Goal: Task Accomplishment & Management: Manage account settings

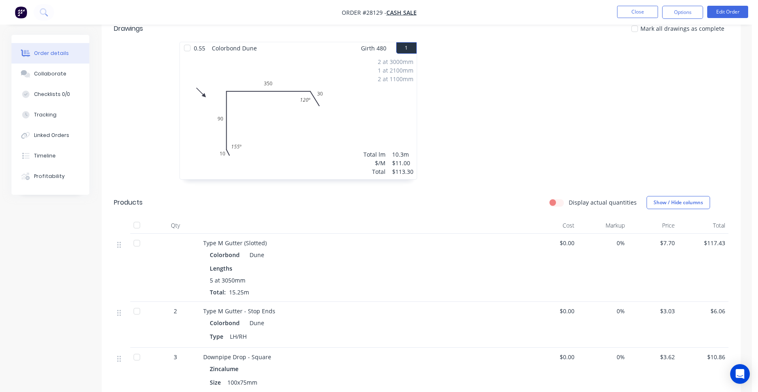
scroll to position [164, 0]
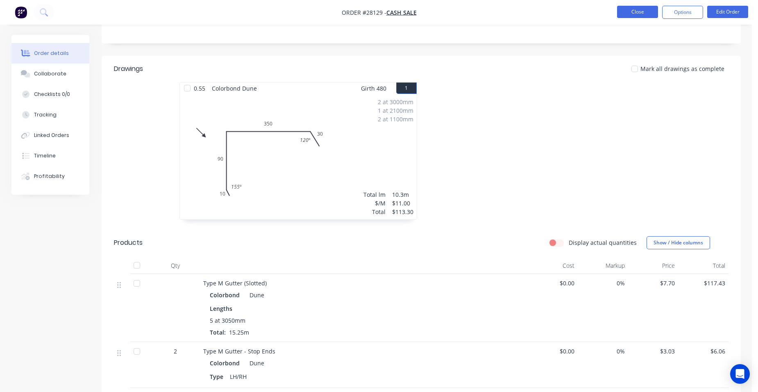
click at [621, 14] on button "Close" at bounding box center [637, 12] width 41 height 12
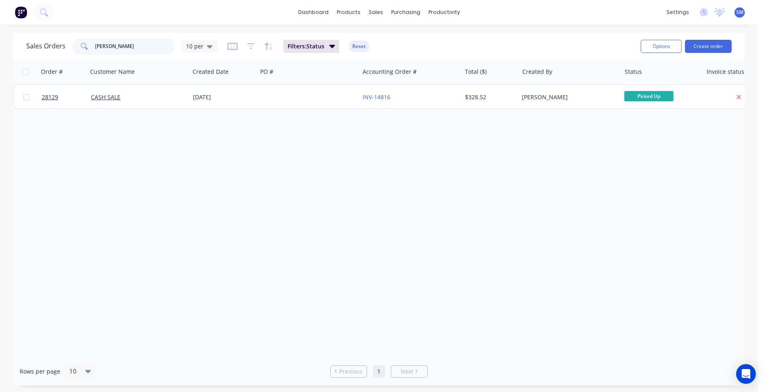
drag, startPoint x: 67, startPoint y: 48, endPoint x: 48, endPoint y: 46, distance: 18.9
click at [48, 46] on div "Sales Orders [PERSON_NAME] k 10 per" at bounding box center [121, 46] width 191 height 16
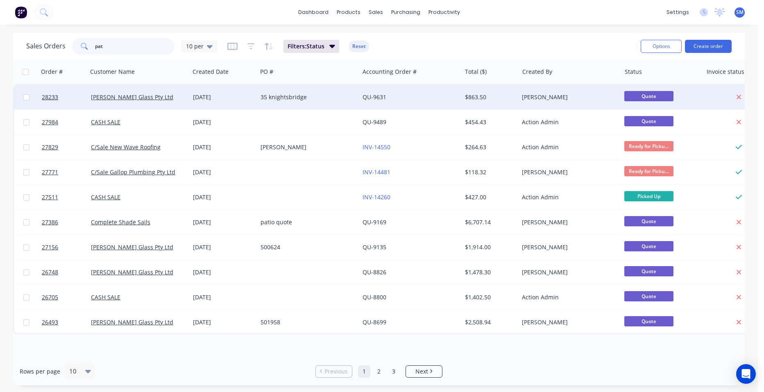
type input "pat"
click at [327, 93] on div "35 knightsbridge" at bounding box center [305, 97] width 91 height 8
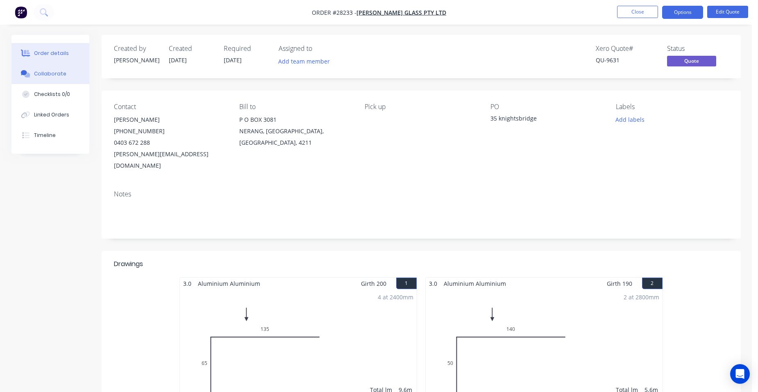
click at [48, 75] on div "Collaborate" at bounding box center [50, 73] width 32 height 7
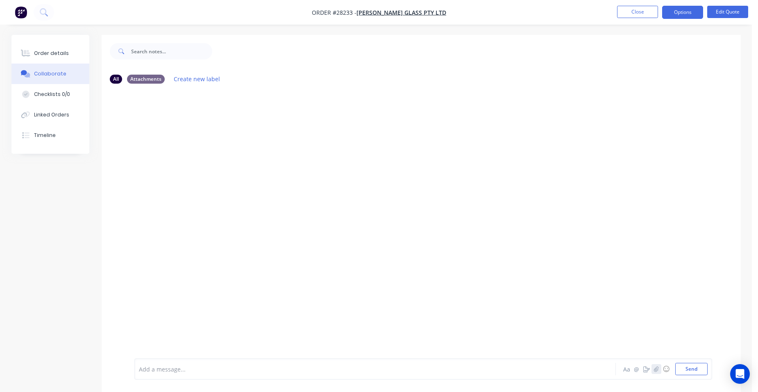
click at [656, 369] on icon "button" at bounding box center [655, 369] width 5 height 6
click at [683, 365] on button "Send" at bounding box center [691, 368] width 32 height 12
click at [49, 48] on button "Order details" at bounding box center [50, 53] width 78 height 20
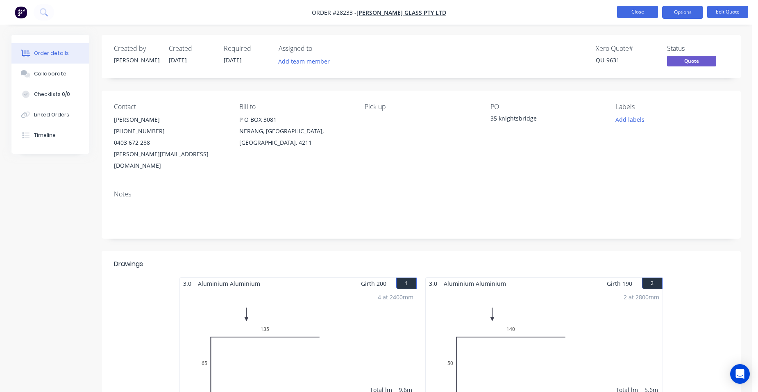
click at [620, 10] on button "Close" at bounding box center [637, 12] width 41 height 12
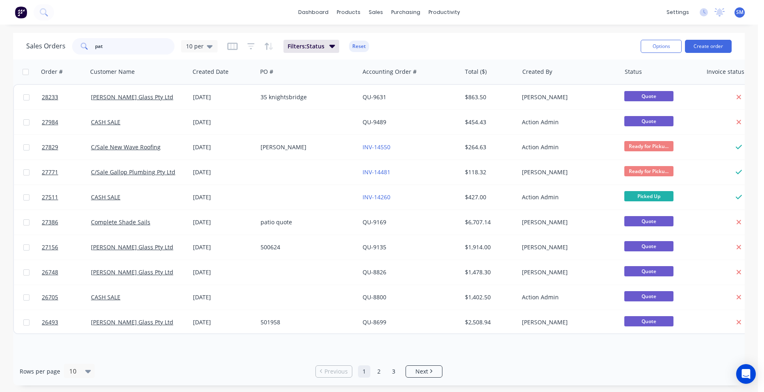
drag, startPoint x: 60, startPoint y: 37, endPoint x: 56, endPoint y: 36, distance: 4.2
click at [56, 36] on div "Sales Orders pat 10 per Filters: Status Reset" at bounding box center [330, 46] width 608 height 20
click at [112, 50] on input "pat" at bounding box center [135, 46] width 80 height 16
type input "p"
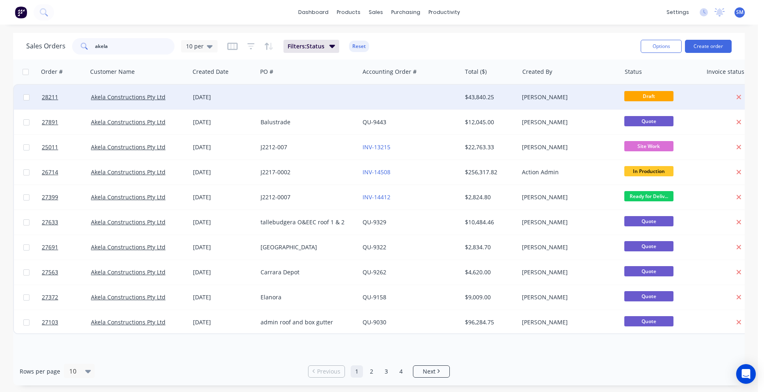
type input "akela"
click at [362, 102] on div at bounding box center [410, 97] width 102 height 25
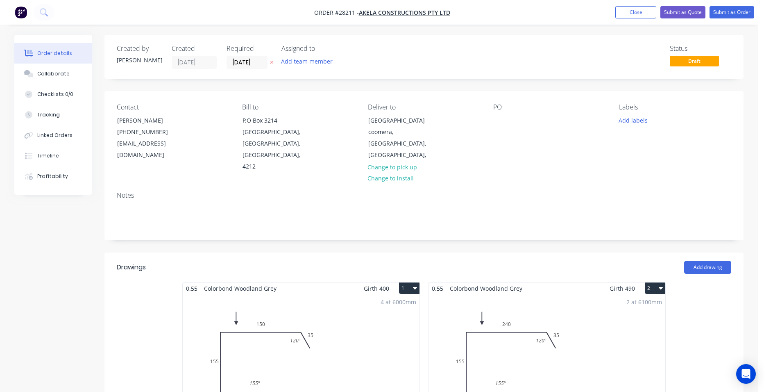
type input "$96.54"
type input "$26,400.79"
type input "$4.80"
type input "$1,824.00"
type input "$1,200.00"
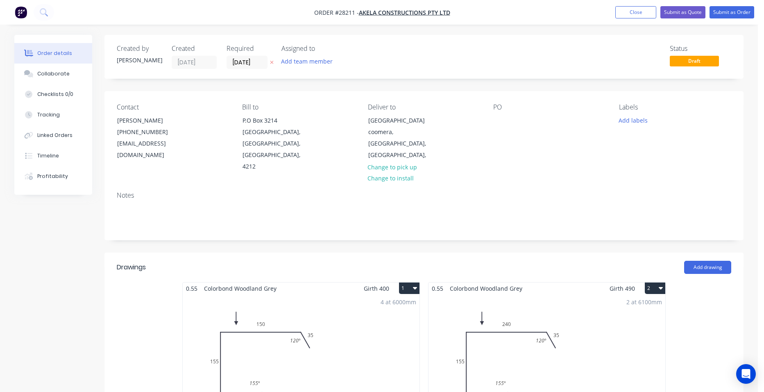
type input "$1,200.00"
type input "$3,000.00"
type input "$27.35"
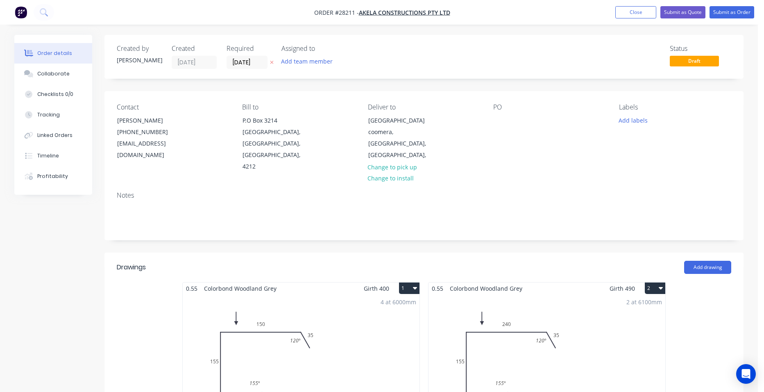
type input "$160.00"
type input "$10.30"
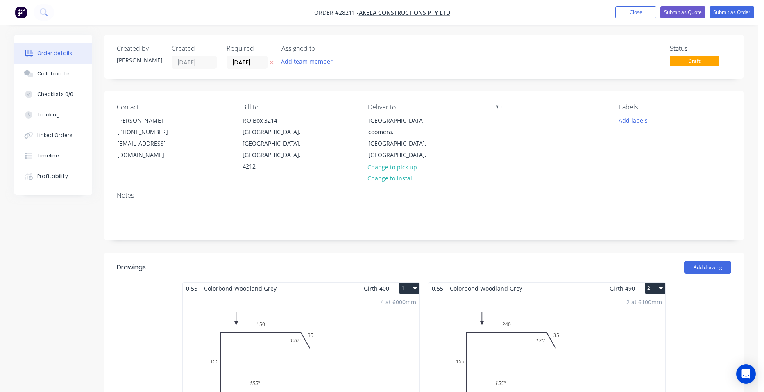
type input "$10.30"
type input "$16.30"
type input "$391.20"
type input "$20.47"
type input "$491.28"
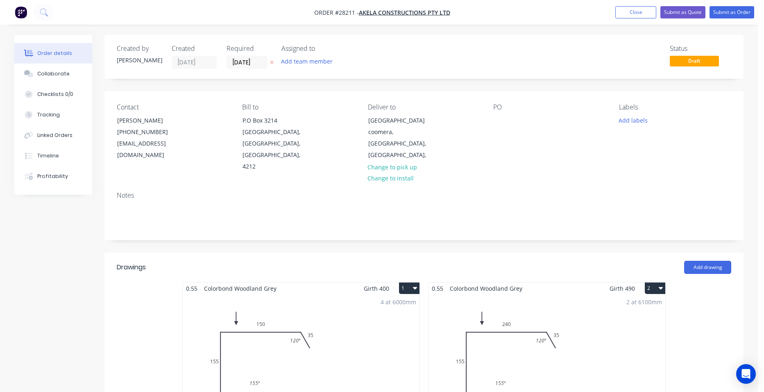
type input "$31.82"
type input "$63.64"
type input "$11.13"
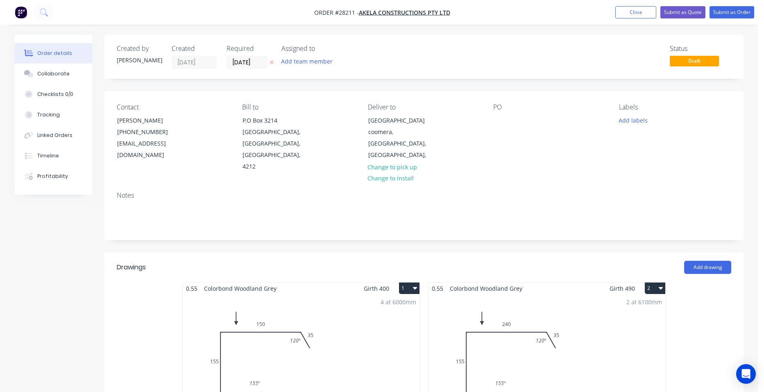
type input "$55.65"
type input "$50.72"
type input "$253.60"
type input "$950.00"
type input "$4,750.00"
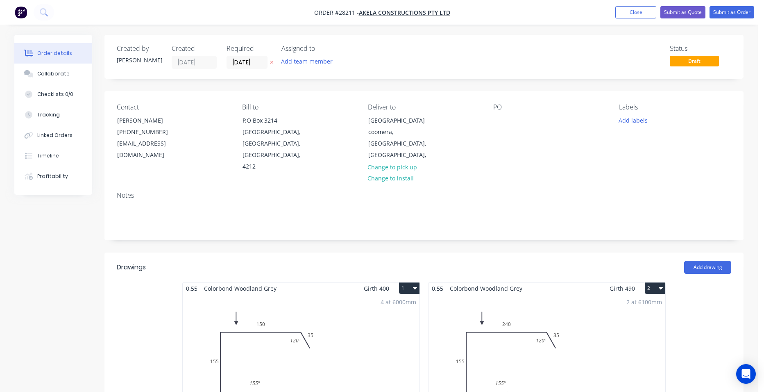
type input "$8.07"
type input "$40.35"
type input "$6.44"
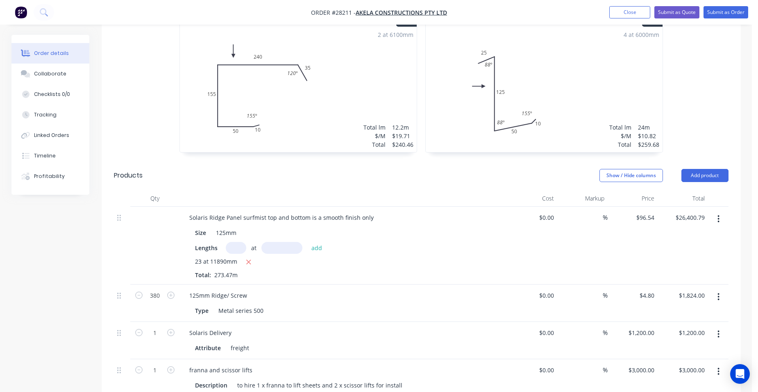
scroll to position [451, 0]
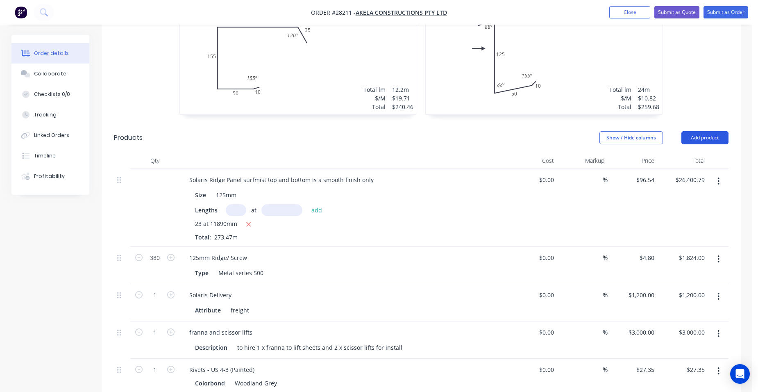
click at [704, 131] on button "Add product" at bounding box center [704, 137] width 47 height 13
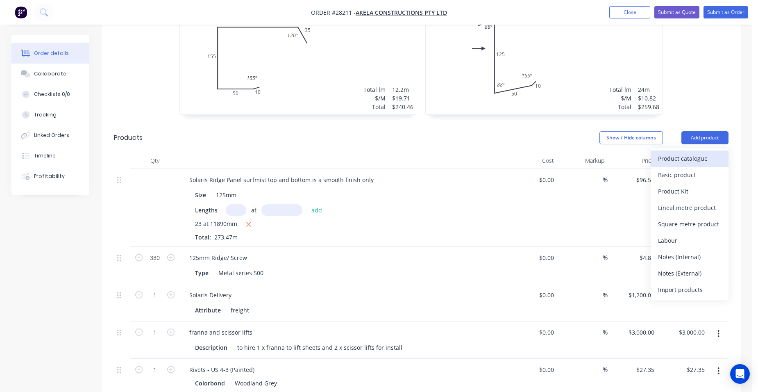
click at [692, 152] on div "Product catalogue" at bounding box center [689, 158] width 63 height 12
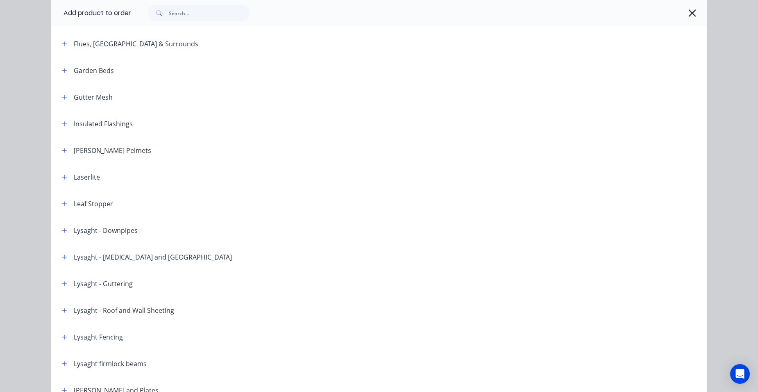
scroll to position [580, 0]
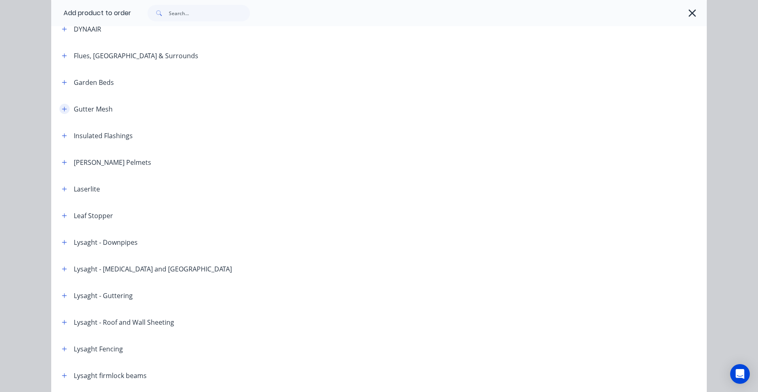
click at [63, 106] on icon "button" at bounding box center [64, 109] width 5 height 6
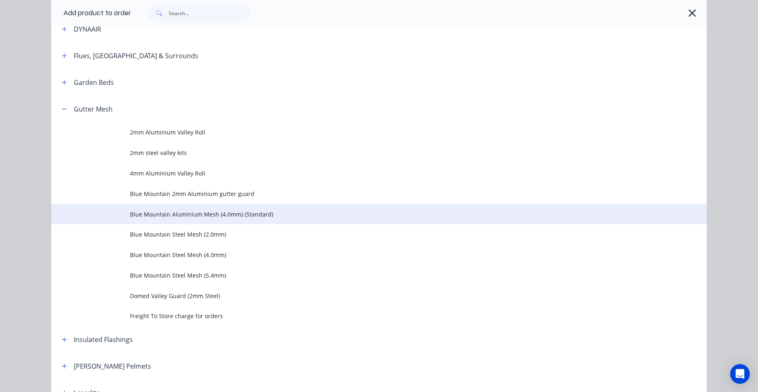
click at [203, 216] on span "Blue Mountain Aluminium Mesh (4.0mm) (Standard)" at bounding box center [360, 214] width 461 height 9
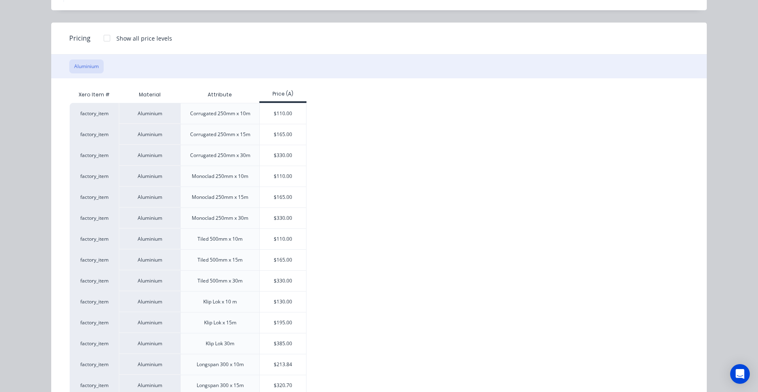
scroll to position [103, 0]
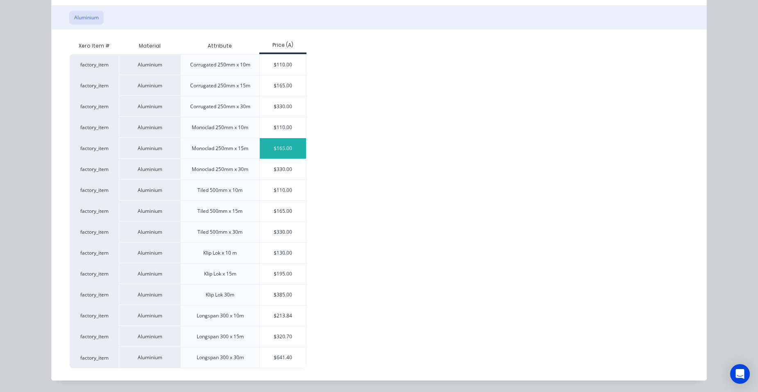
click at [292, 143] on div "$165.00" at bounding box center [283, 148] width 46 height 20
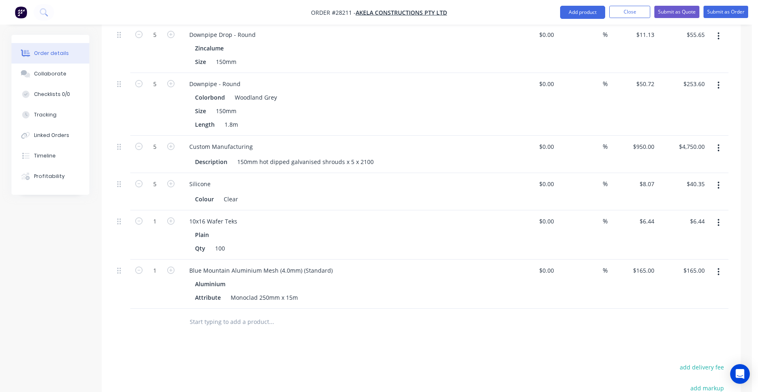
scroll to position [1229, 0]
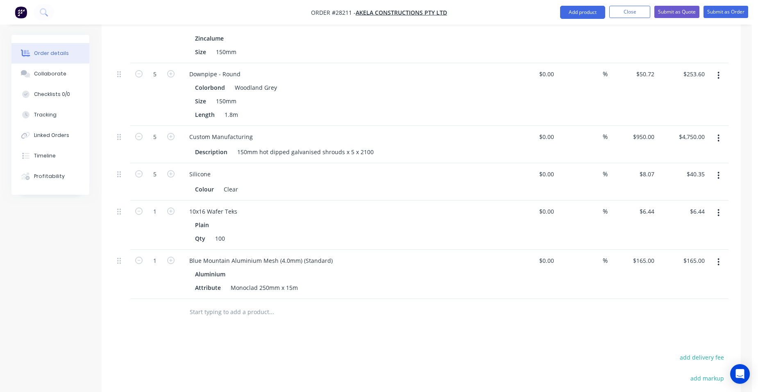
click at [719, 257] on icon "button" at bounding box center [718, 261] width 2 height 9
click at [688, 294] on div "Duplicate" at bounding box center [689, 300] width 63 height 12
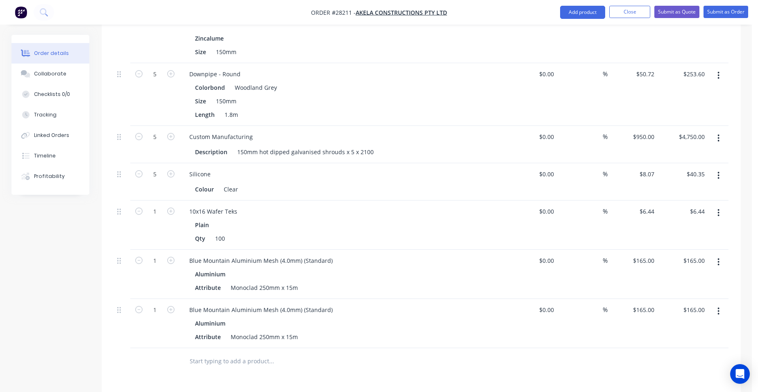
click at [717, 304] on button "button" at bounding box center [718, 311] width 19 height 15
click at [688, 326] on div "Edit" at bounding box center [689, 332] width 63 height 12
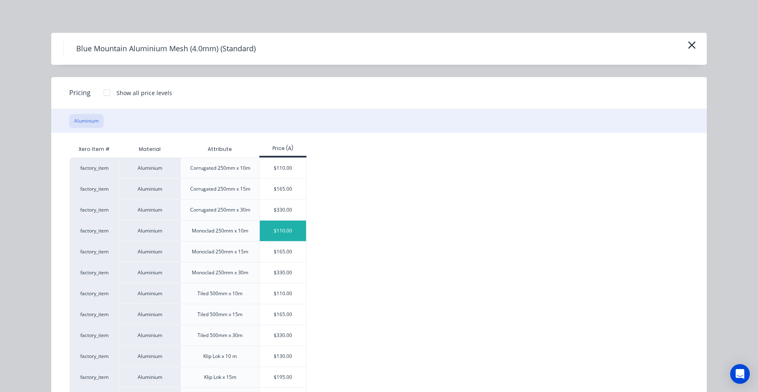
click at [280, 238] on div "$110.00" at bounding box center [283, 230] width 46 height 20
type input "$110.00"
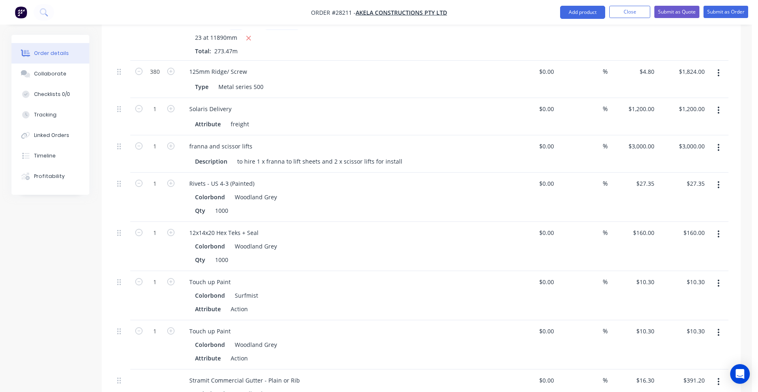
scroll to position [614, 0]
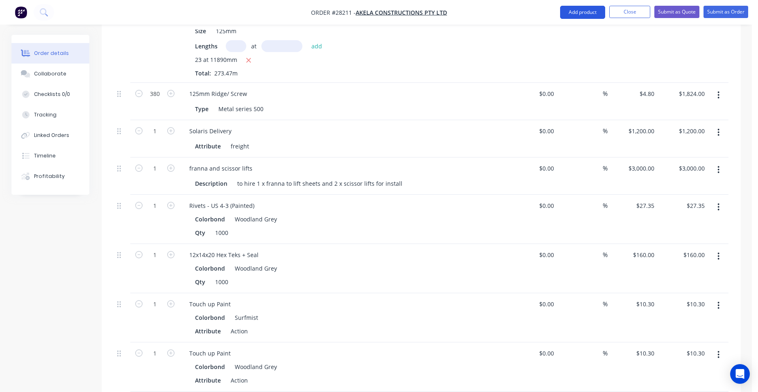
click at [586, 14] on button "Add product" at bounding box center [582, 12] width 45 height 13
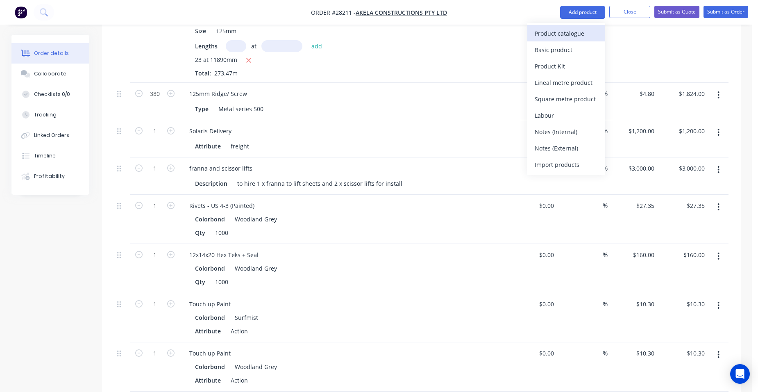
click at [583, 32] on div "Product catalogue" at bounding box center [566, 33] width 63 height 12
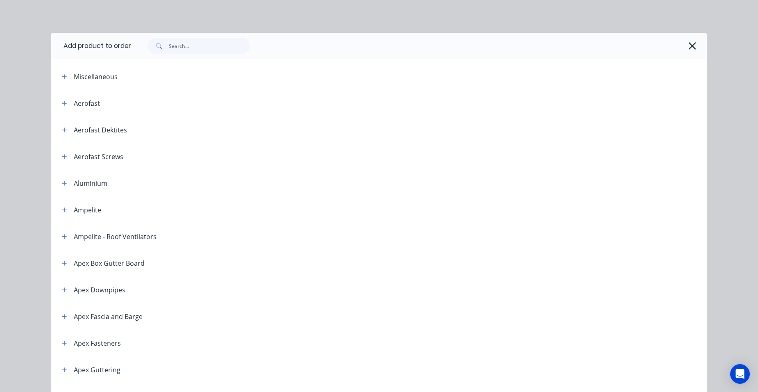
click at [67, 78] on div "Miscellaneous" at bounding box center [124, 76] width 139 height 10
click at [64, 75] on button "button" at bounding box center [64, 76] width 10 height 10
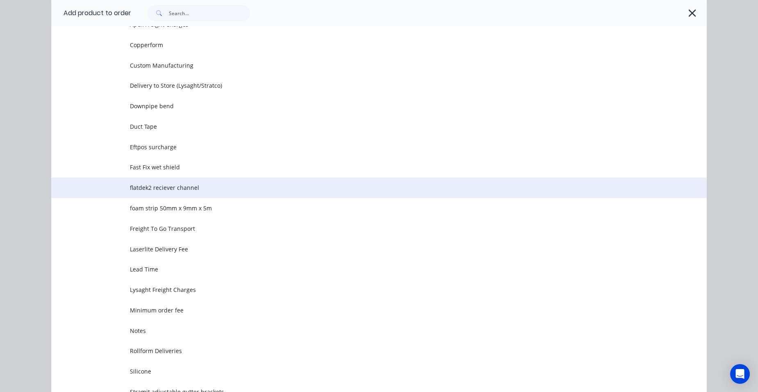
scroll to position [0, 0]
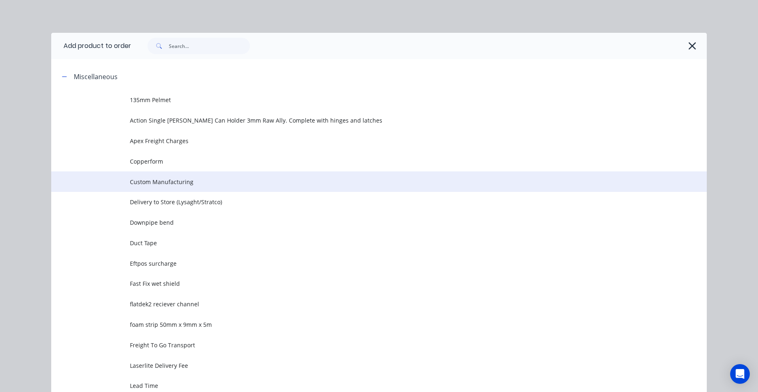
click at [180, 181] on span "Custom Manufacturing" at bounding box center [360, 181] width 461 height 9
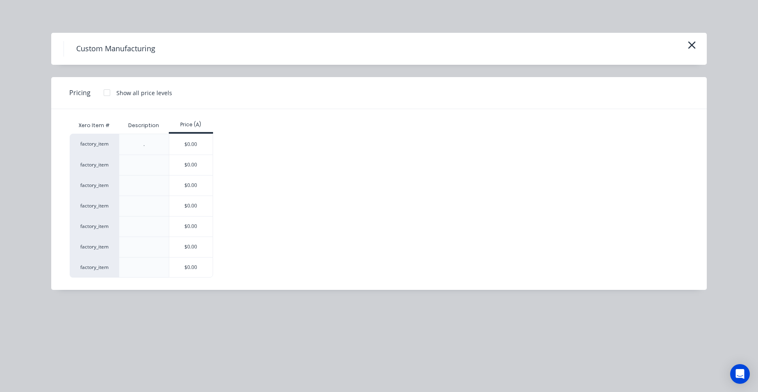
click at [196, 236] on div "$0.00" at bounding box center [191, 246] width 45 height 20
click at [193, 245] on div "$0.00" at bounding box center [191, 247] width 44 height 20
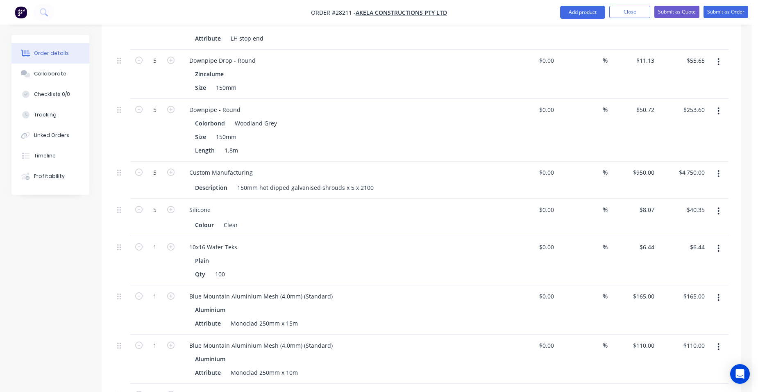
scroll to position [1311, 0]
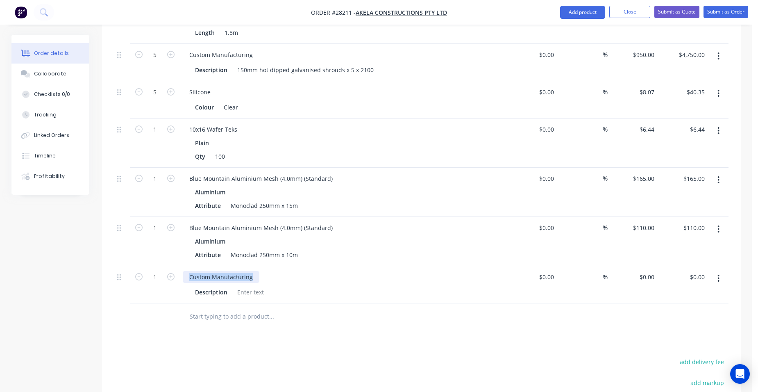
drag, startPoint x: 255, startPoint y: 265, endPoint x: 160, endPoint y: 247, distance: 96.4
click at [265, 286] on div at bounding box center [250, 292] width 33 height 12
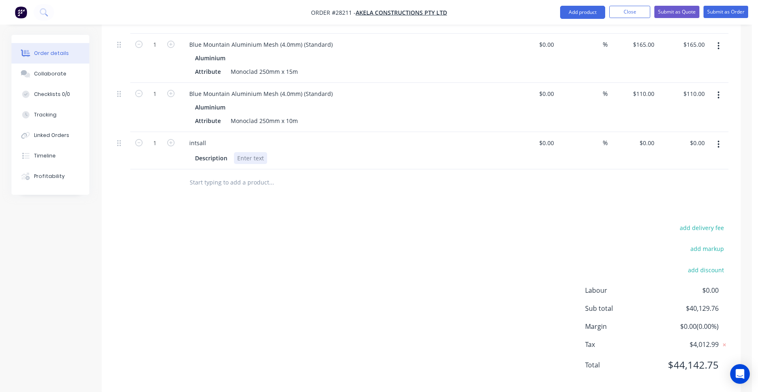
scroll to position [1446, 0]
click at [255, 150] on div at bounding box center [250, 156] width 33 height 12
click at [653, 135] on input "0" at bounding box center [648, 141] width 19 height 12
type input "$185,000.00"
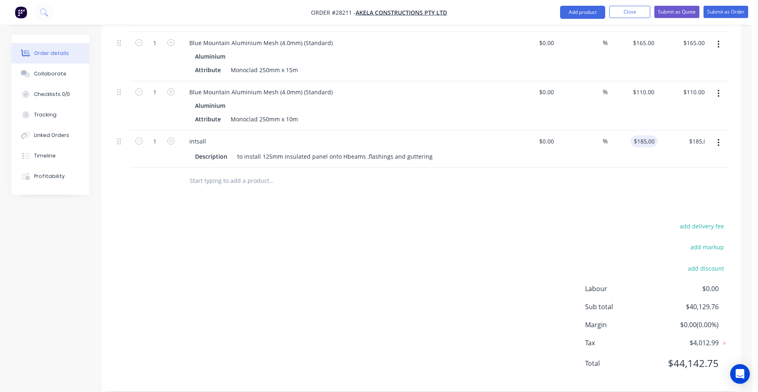
click at [607, 142] on div "$185,000.00 185000" at bounding box center [632, 148] width 50 height 37
type input "$18,500.00"
click at [630, 142] on div "$18,500.00 $18,500.00" at bounding box center [632, 148] width 50 height 37
click at [581, 10] on button "Add product" at bounding box center [582, 12] width 45 height 13
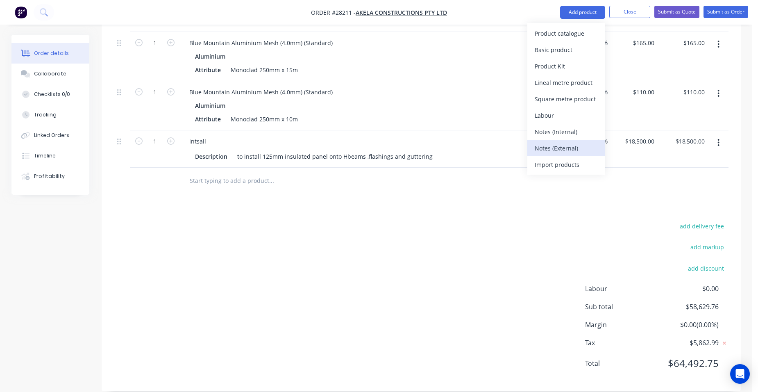
click at [581, 143] on div "Notes (External)" at bounding box center [566, 148] width 63 height 12
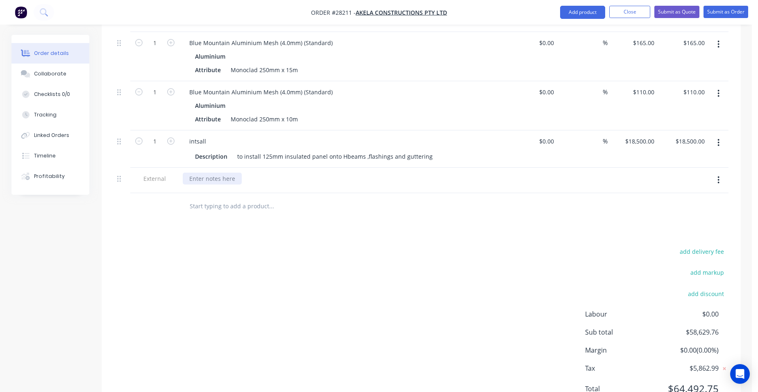
click at [197, 172] on div at bounding box center [212, 178] width 59 height 12
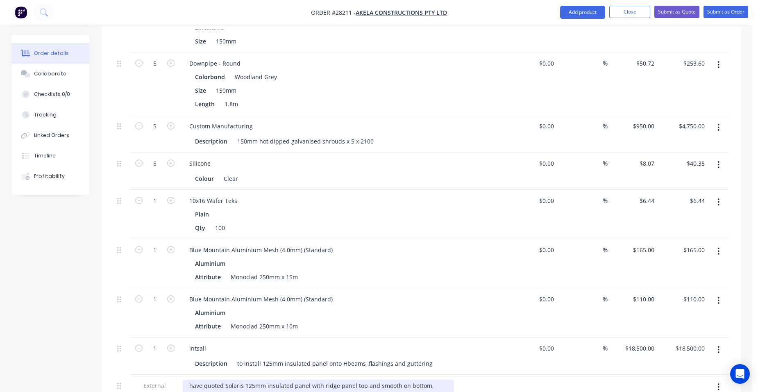
scroll to position [1241, 0]
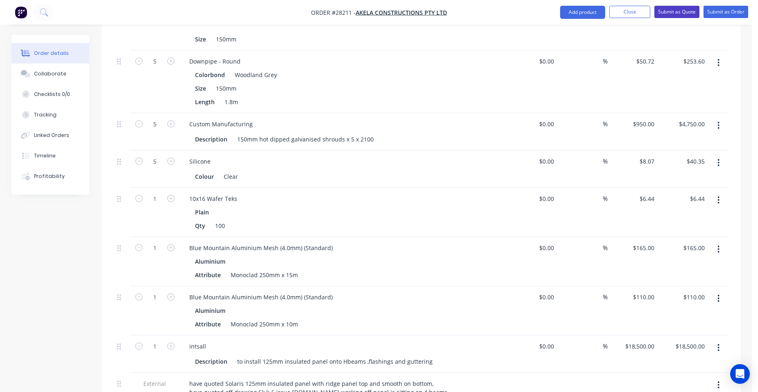
click at [677, 11] on button "Submit as Quote" at bounding box center [676, 12] width 45 height 12
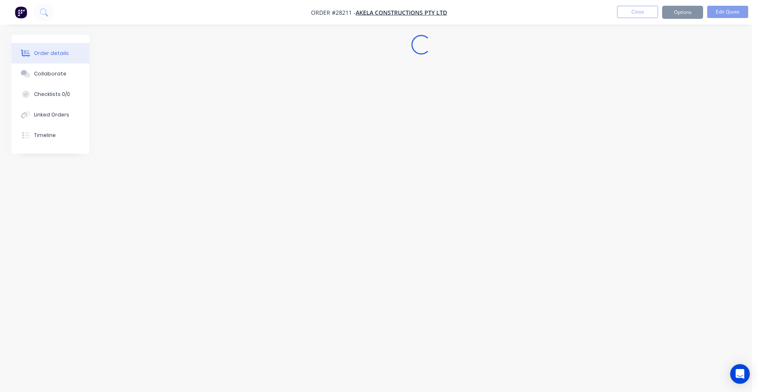
scroll to position [0, 0]
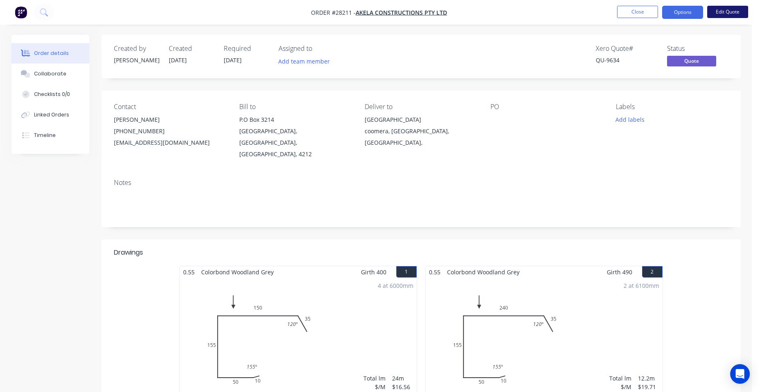
click at [723, 11] on button "Edit Quote" at bounding box center [727, 12] width 41 height 12
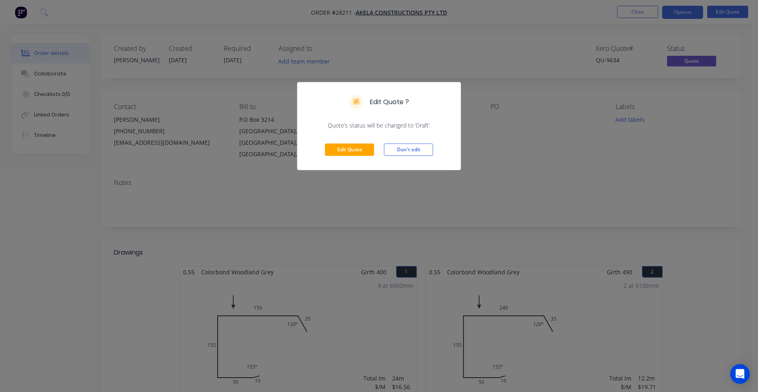
click at [374, 151] on div "Edit Quote Don't edit" at bounding box center [378, 149] width 163 height 40
click at [362, 145] on button "Edit Quote" at bounding box center [349, 149] width 49 height 12
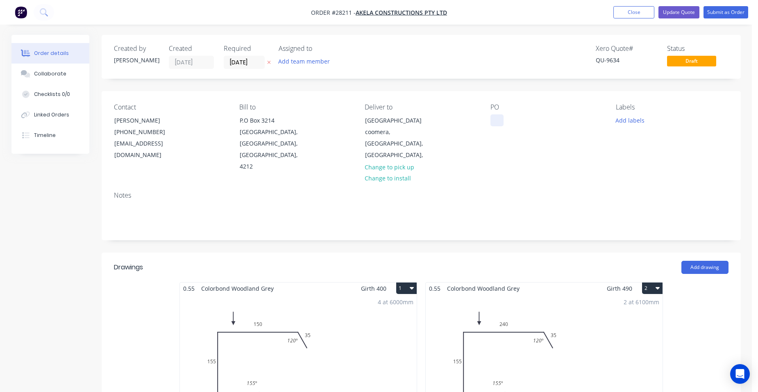
click at [498, 122] on div at bounding box center [496, 120] width 13 height 12
click at [498, 139] on div "[GEOGRAPHIC_DATA]" at bounding box center [546, 137] width 112 height 69
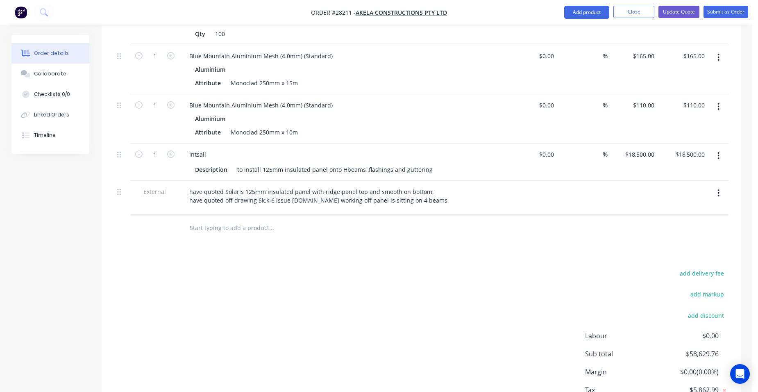
scroll to position [1434, 0]
click at [678, 10] on button "Update Quote" at bounding box center [678, 12] width 41 height 12
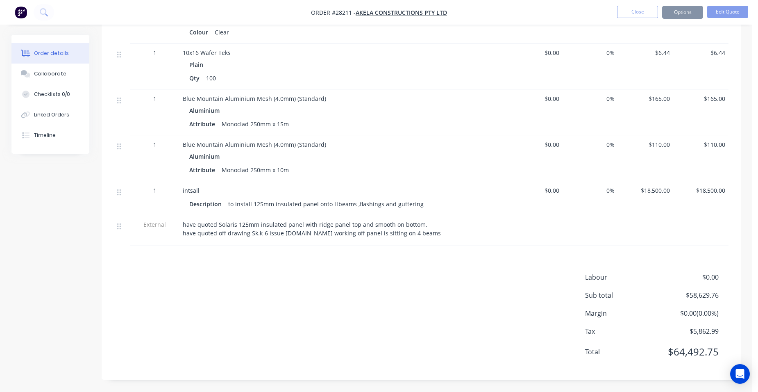
scroll to position [0, 0]
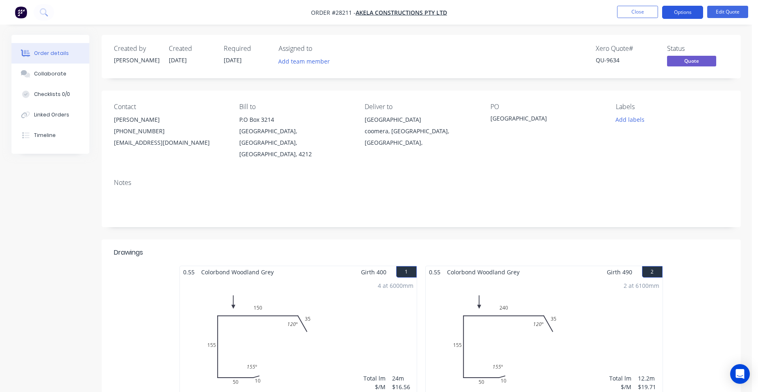
click at [688, 11] on button "Options" at bounding box center [682, 12] width 41 height 13
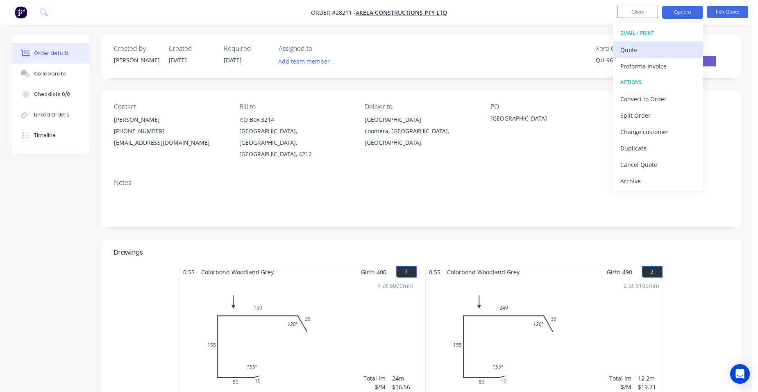
click at [666, 48] on div "Quote" at bounding box center [657, 50] width 75 height 12
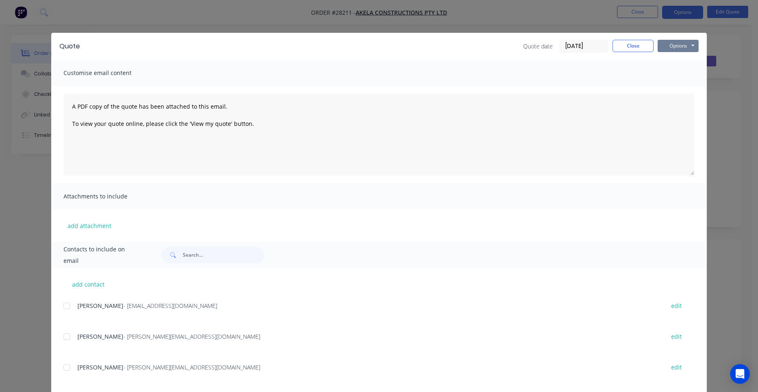
click at [680, 41] on button "Options" at bounding box center [677, 46] width 41 height 12
click at [694, 77] on button "Print" at bounding box center [683, 74] width 52 height 14
click at [635, 45] on button "Close" at bounding box center [632, 46] width 41 height 12
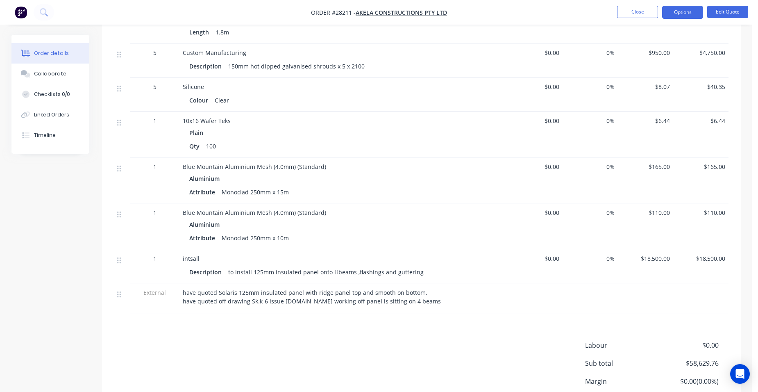
scroll to position [1296, 0]
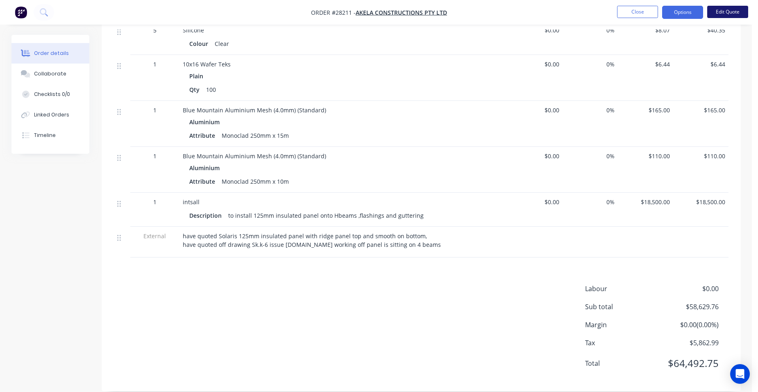
click at [724, 12] on button "Edit Quote" at bounding box center [727, 12] width 41 height 12
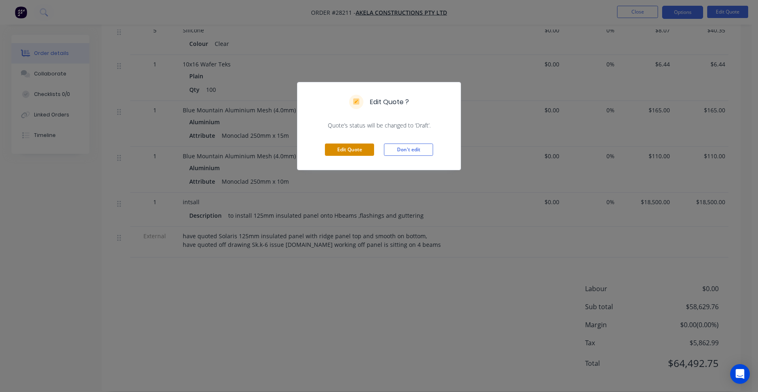
click at [342, 148] on button "Edit Quote" at bounding box center [349, 149] width 49 height 12
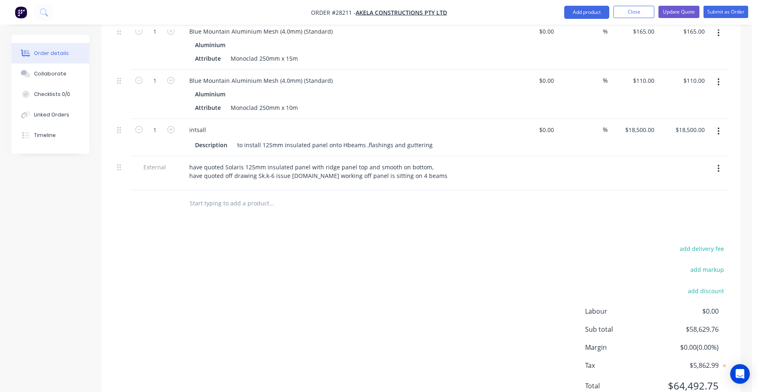
scroll to position [1480, 0]
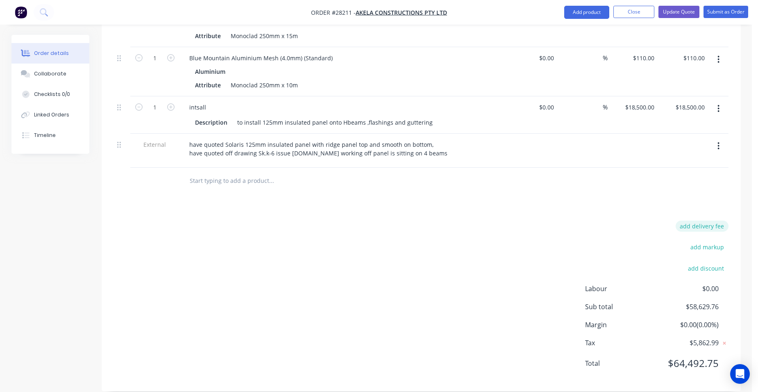
click at [694, 220] on button "add delivery fee" at bounding box center [701, 225] width 53 height 11
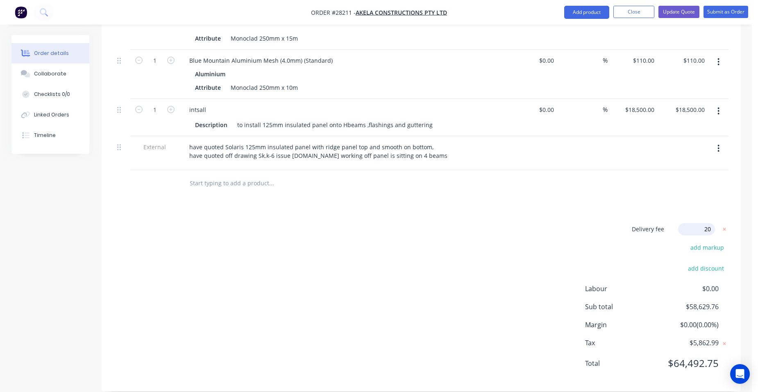
type input "200"
click input "submit" at bounding box center [0, 0] width 0 height 0
click at [676, 9] on button "Update Quote" at bounding box center [678, 12] width 41 height 12
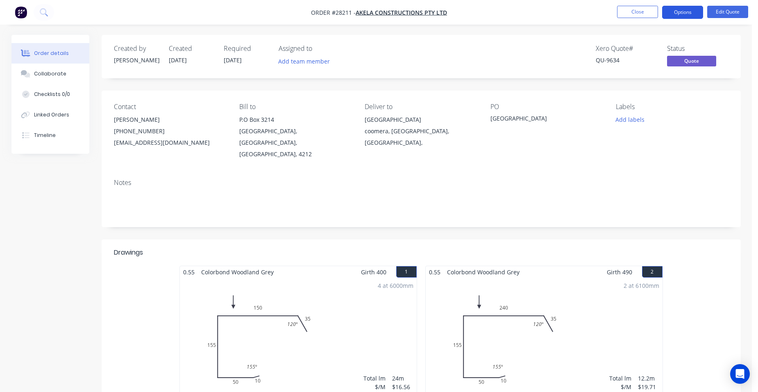
click at [692, 14] on button "Options" at bounding box center [682, 12] width 41 height 13
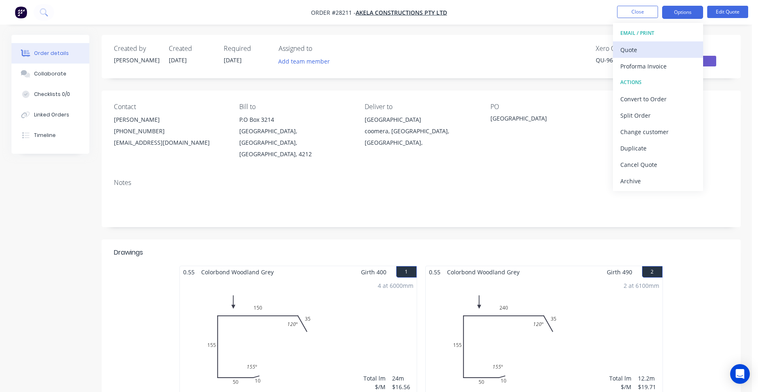
click at [647, 52] on div "Quote" at bounding box center [657, 50] width 75 height 12
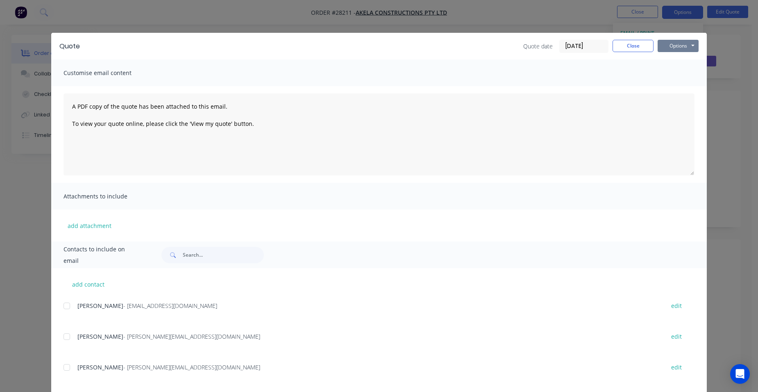
click at [667, 49] on button "Options" at bounding box center [677, 46] width 41 height 12
click at [688, 76] on button "Print" at bounding box center [683, 74] width 52 height 14
